Goal: Task Accomplishment & Management: Complete application form

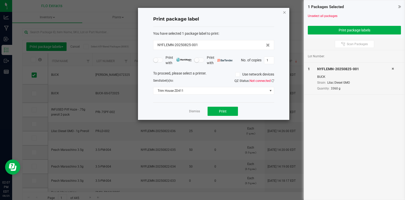
click at [283, 13] on icon "button" at bounding box center [285, 12] width 4 height 6
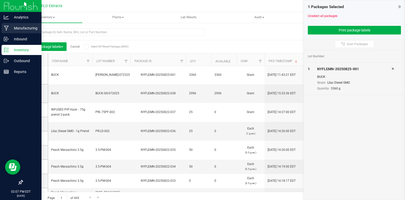
click at [20, 29] on p "Manufacturing" at bounding box center [24, 28] width 30 height 6
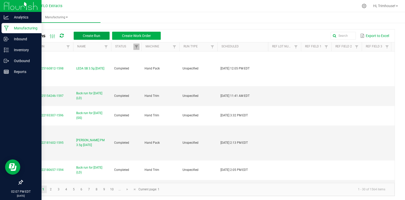
click at [102, 34] on button "Create Run" at bounding box center [92, 36] width 36 height 8
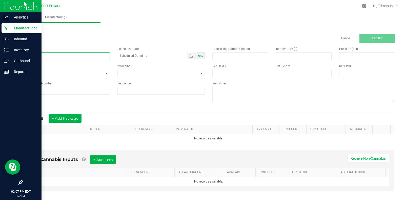
click at [69, 58] on input at bounding box center [66, 56] width 88 height 8
type input "Buck run for [DATE] (LD)"
click at [199, 56] on span "Now" at bounding box center [200, 55] width 5 height 3
type input "[DATE] 2:07 PM"
click at [175, 73] on span at bounding box center [158, 73] width 81 height 7
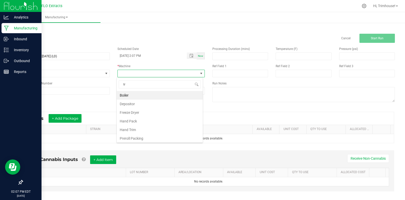
scroll to position [8, 87]
type input "trim"
click at [160, 95] on li "Hand Trim" at bounding box center [160, 95] width 86 height 9
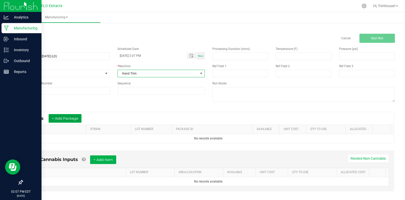
click at [68, 116] on button "+ Add Package" at bounding box center [65, 118] width 33 height 9
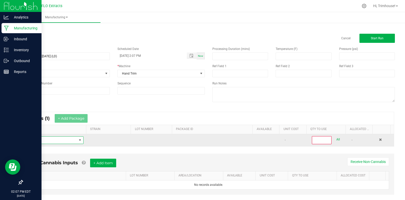
click at [54, 141] on span "NO DATA FOUND" at bounding box center [52, 139] width 50 height 7
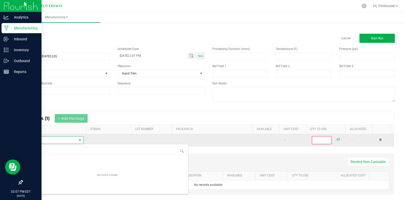
scroll to position [8, 55]
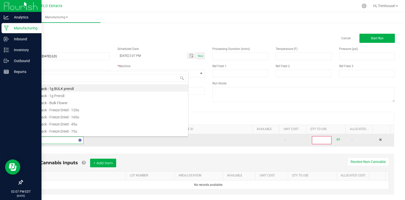
type input "harv"
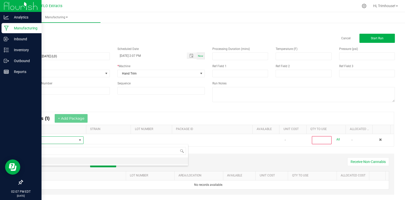
click at [49, 162] on li "HARV" at bounding box center [108, 160] width 162 height 7
type input "0"
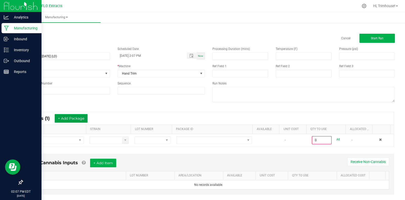
click at [77, 120] on button "+ Add Package" at bounding box center [71, 118] width 33 height 9
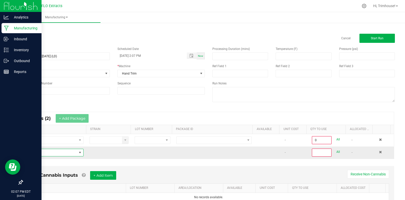
click at [51, 153] on span "NO DATA FOUND" at bounding box center [52, 152] width 50 height 7
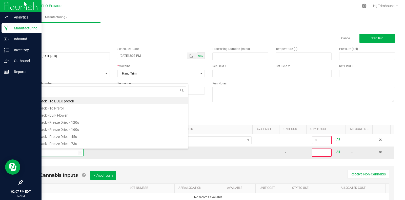
type input "harv"
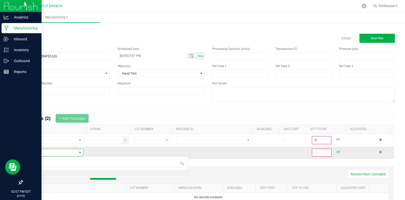
scroll to position [0, 0]
click at [42, 173] on li "HARV" at bounding box center [108, 173] width 162 height 7
type input "0"
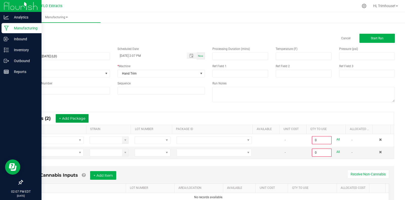
click at [75, 116] on button "+ Add Package" at bounding box center [72, 118] width 33 height 9
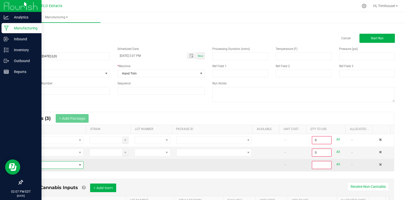
click at [60, 164] on span "NO DATA FOUND" at bounding box center [52, 164] width 50 height 7
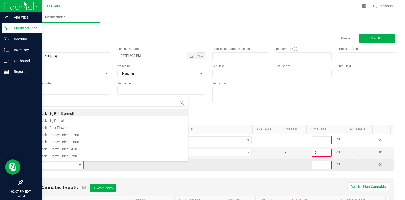
scroll to position [8, 55]
type input "harv"
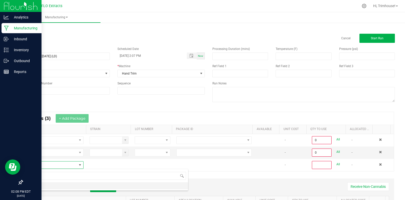
click at [46, 186] on li "HARV" at bounding box center [108, 185] width 162 height 7
type input "0"
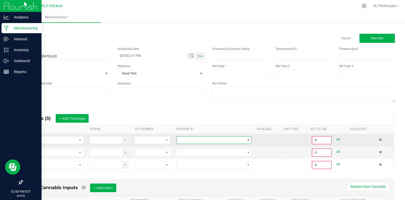
click at [246, 140] on span at bounding box center [248, 140] width 4 height 4
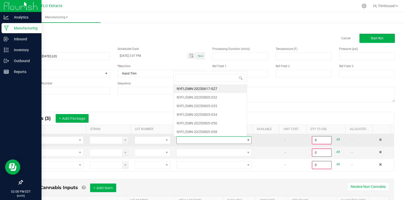
scroll to position [8, 73]
type input "805-034"
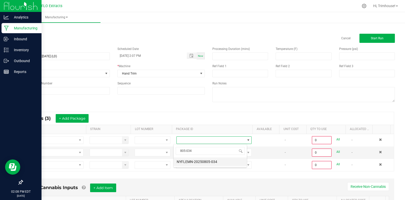
click at [224, 161] on li "NYFLEMN-20250805-034" at bounding box center [210, 161] width 73 height 9
type input "0.0000 g"
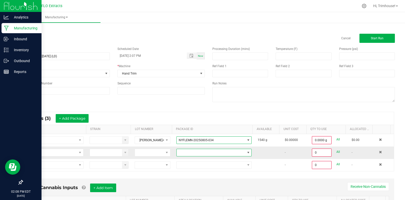
click at [212, 151] on span at bounding box center [211, 152] width 68 height 7
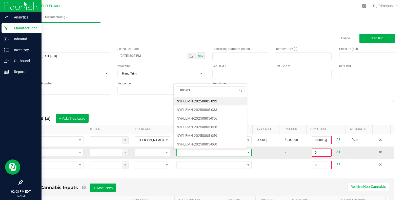
type input "805-032"
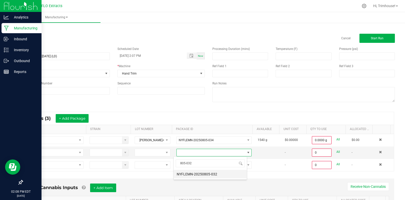
click at [211, 173] on li "NYFLEMN-20250805-032" at bounding box center [210, 174] width 73 height 9
type input "0.0000 g"
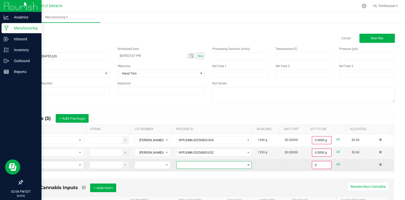
click at [207, 162] on span at bounding box center [211, 164] width 68 height 7
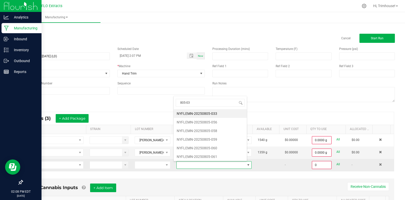
type input "805-033"
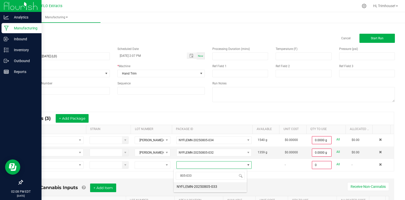
click at [204, 188] on li "NYFLEMN-20250805-033" at bounding box center [210, 186] width 73 height 9
type input "0.0000 g"
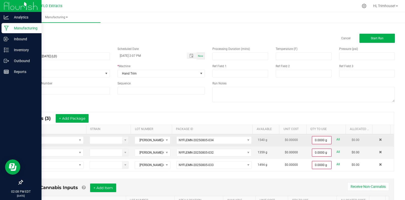
click at [336, 139] on link "All" at bounding box center [338, 139] width 4 height 7
type input "1540.0000 g"
click at [336, 151] on link "All" at bounding box center [338, 151] width 4 height 7
type input "1359.0000 g"
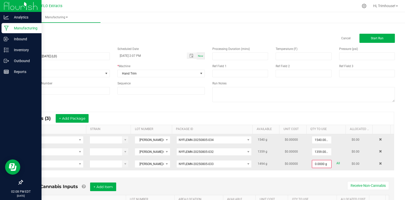
click at [336, 163] on link "All" at bounding box center [338, 163] width 4 height 7
type input "1494.0000 g"
click at [376, 38] on span "Start Run" at bounding box center [377, 38] width 13 height 4
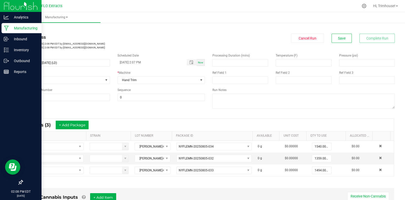
scroll to position [132, 0]
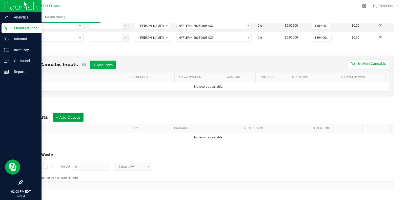
click at [63, 120] on button "+ Add Output" at bounding box center [68, 117] width 31 height 9
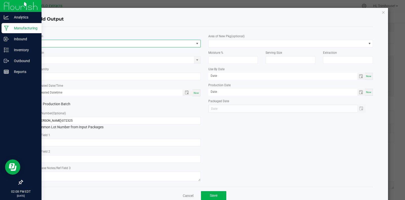
click at [67, 42] on span "NO DATA FOUND" at bounding box center [115, 43] width 158 height 7
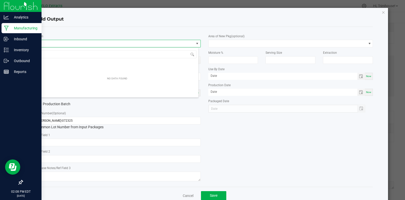
scroll to position [8, 163]
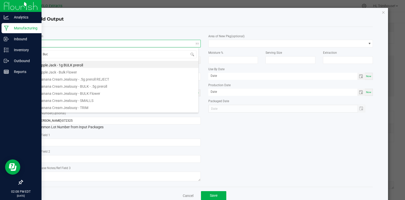
type input "Buck"
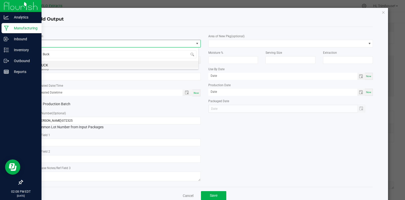
click at [63, 63] on li "BUCK" at bounding box center [117, 64] width 163 height 7
type input "0.0000 g"
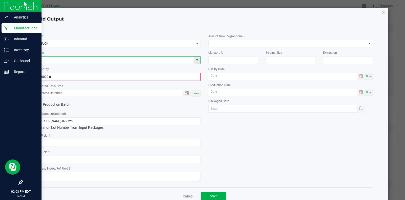
click at [57, 58] on input at bounding box center [115, 59] width 158 height 7
click at [57, 68] on li "Lilac Diesel GMO" at bounding box center [117, 68] width 163 height 7
type input "Lilac Diesel GMO"
click at [123, 101] on div "Production Batch" at bounding box center [118, 105] width 172 height 8
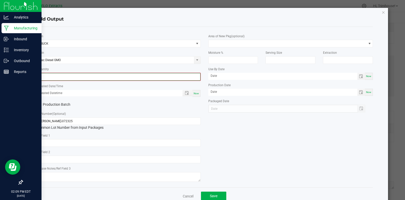
click at [81, 75] on input "0" at bounding box center [118, 76] width 164 height 7
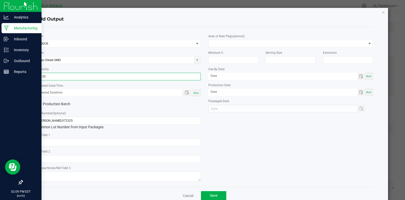
type input "3133.0000 g"
click at [197, 92] on div "Now" at bounding box center [196, 92] width 8 height 7
type input "[DATE] 2:09 PM"
type input "[DATE]"
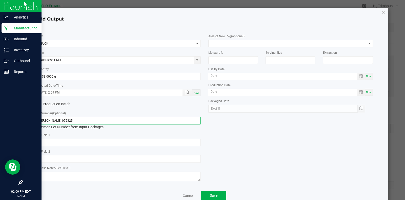
click at [46, 120] on input "[PERSON_NAME]-072325" at bounding box center [118, 121] width 165 height 8
type input "[PERSON_NAME]-072325"
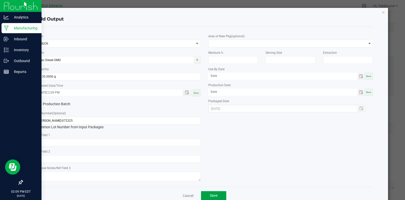
click at [213, 194] on span "Save" at bounding box center [214, 195] width 8 height 4
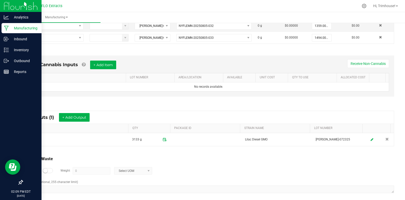
click at [48, 170] on div at bounding box center [48, 170] width 10 height 5
click at [82, 169] on input "0" at bounding box center [91, 170] width 37 height 7
click at [148, 171] on span at bounding box center [149, 171] width 4 height 4
type input "1317 g"
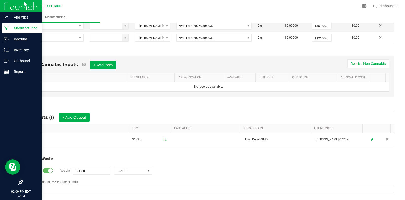
click at [165, 165] on div "Log Waste? Weight 1317 g Gram" at bounding box center [208, 171] width 371 height 18
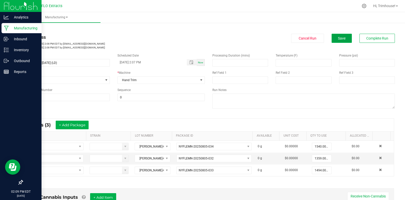
click at [335, 35] on button "Save" at bounding box center [342, 38] width 20 height 9
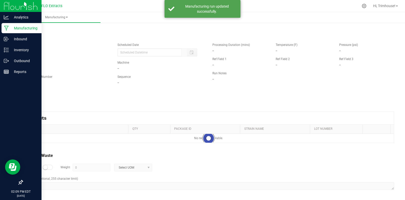
type input "[DATE] 2:07 PM"
type input "1317 g"
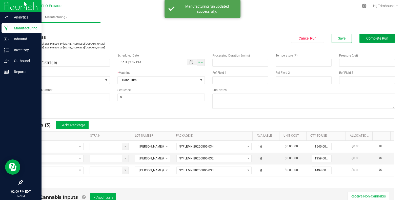
click at [363, 36] on button "Complete Run" at bounding box center [376, 38] width 35 height 9
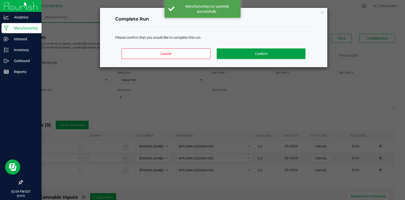
click at [240, 54] on button "Confirm" at bounding box center [261, 53] width 89 height 11
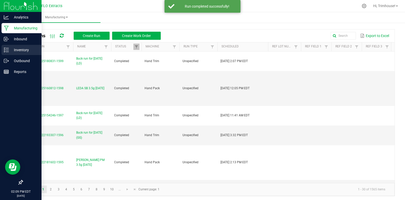
click at [17, 49] on p "Inventory" at bounding box center [24, 50] width 30 height 6
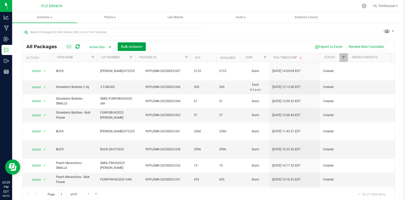
click at [142, 46] on span "button" at bounding box center [142, 46] width 2 height 1
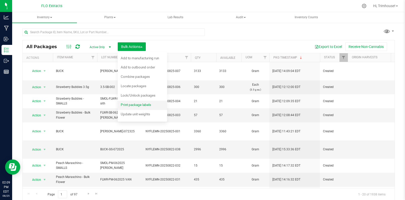
click at [127, 104] on span "Print package labels" at bounding box center [136, 105] width 30 height 4
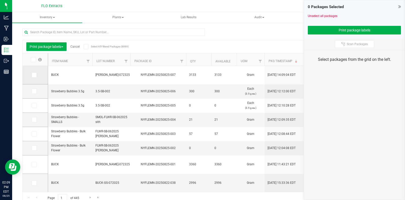
click at [35, 75] on icon at bounding box center [33, 75] width 3 height 0
click at [0, 0] on input "checkbox" at bounding box center [0, 0] width 0 height 0
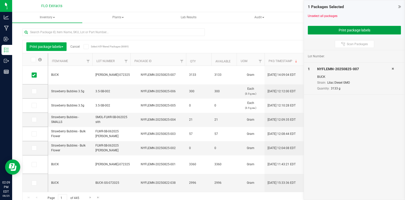
click at [319, 29] on button "Print package labels" at bounding box center [354, 30] width 93 height 9
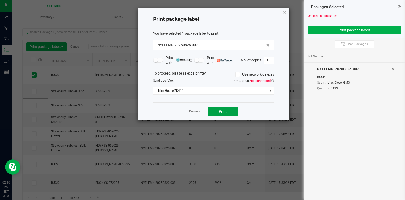
click at [226, 108] on button "Print" at bounding box center [223, 111] width 30 height 9
